Goal: Transaction & Acquisition: Obtain resource

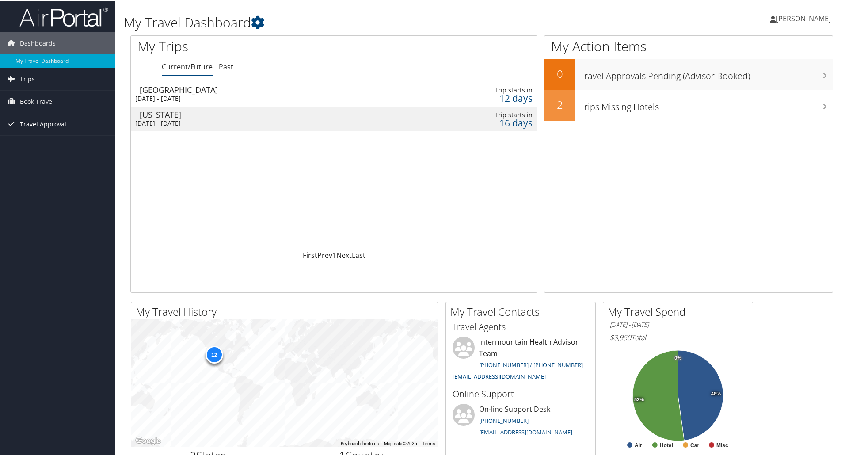
click at [23, 120] on span "Travel Approval" at bounding box center [43, 123] width 46 height 22
click at [26, 99] on span "Book Travel" at bounding box center [37, 101] width 34 height 22
click at [27, 78] on span "Trips" at bounding box center [27, 78] width 15 height 22
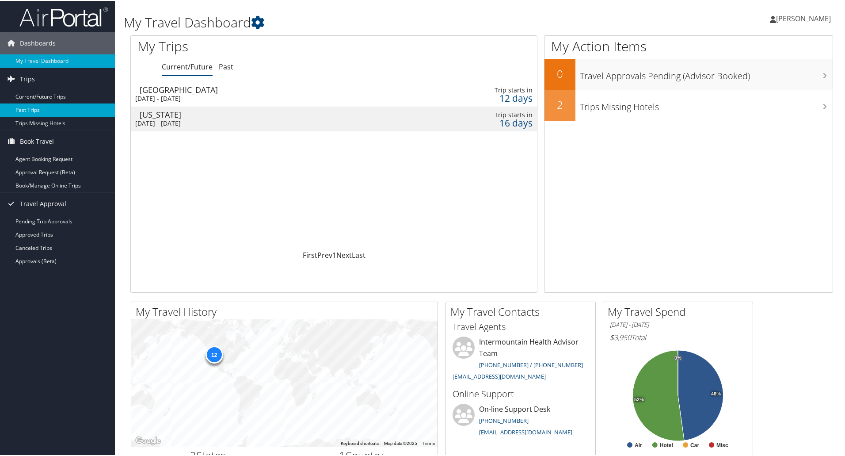
click at [36, 111] on link "Past Trips" at bounding box center [57, 109] width 115 height 13
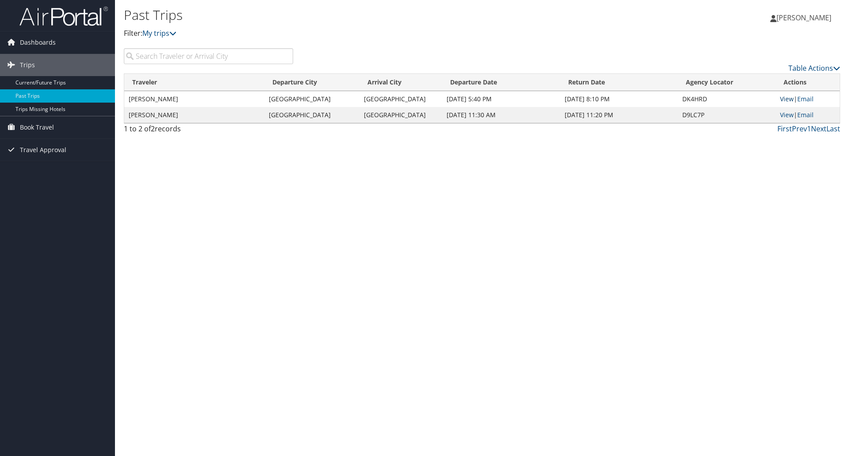
click at [786, 97] on link "View" at bounding box center [787, 99] width 14 height 8
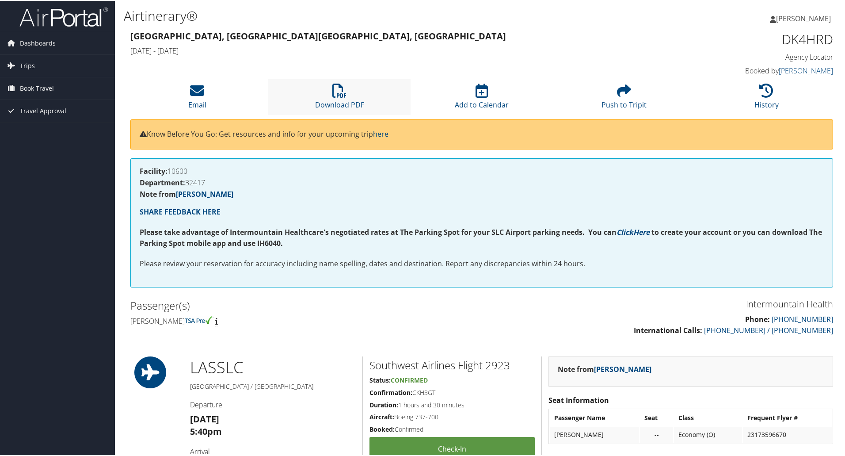
click at [337, 98] on li "Download PDF" at bounding box center [339, 96] width 142 height 36
